Goal: Task Accomplishment & Management: Manage account settings

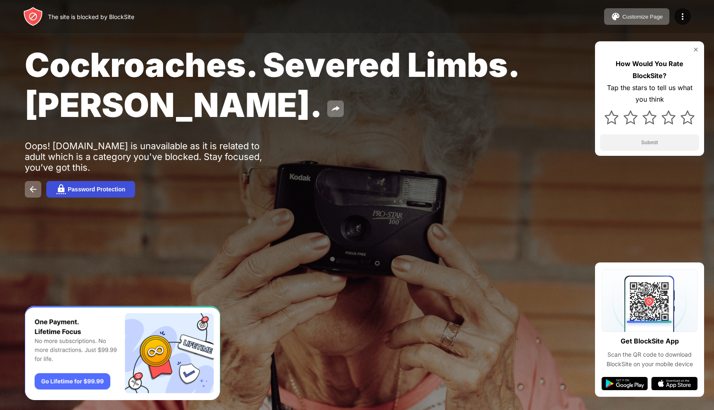
click at [99, 193] on div "Password Protection" at bounding box center [96, 189] width 57 height 7
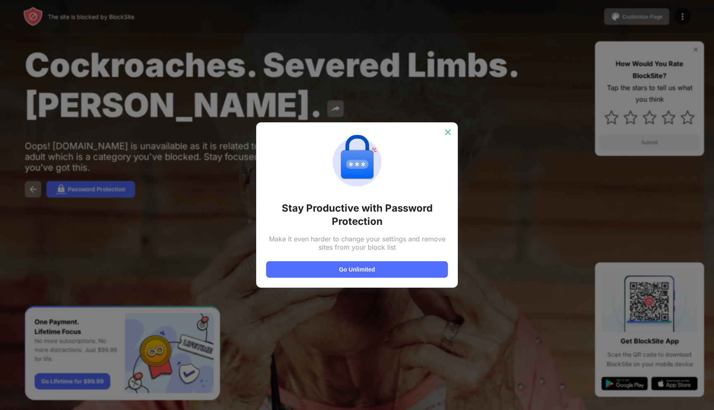
click at [453, 131] on div at bounding box center [447, 132] width 13 height 13
